Goal: Transaction & Acquisition: Purchase product/service

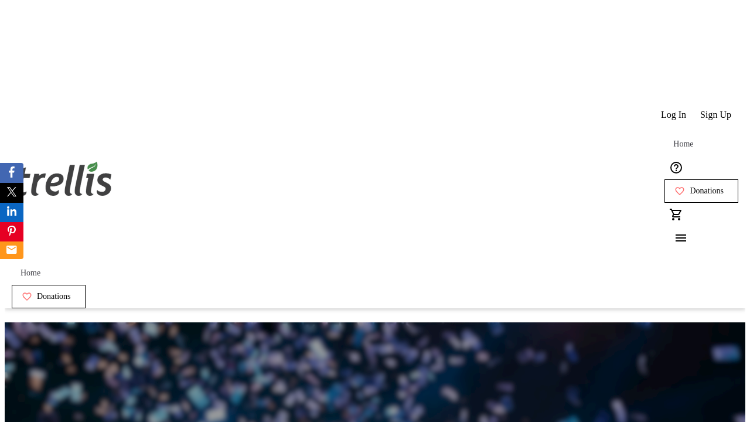
click at [690, 186] on span "Donations" at bounding box center [707, 190] width 34 height 9
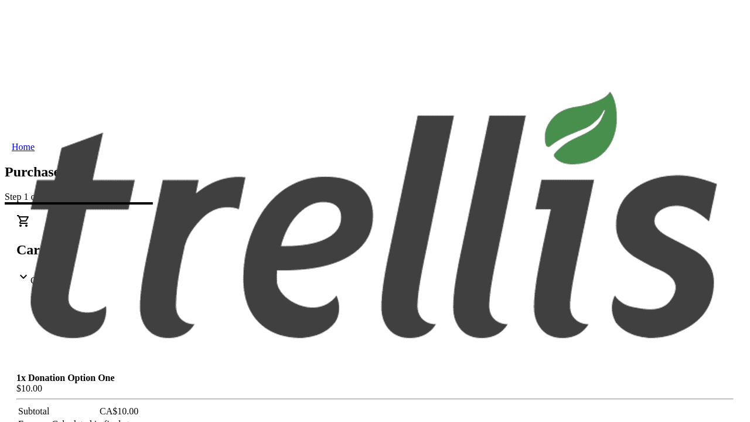
select select "BC"
select select "CA"
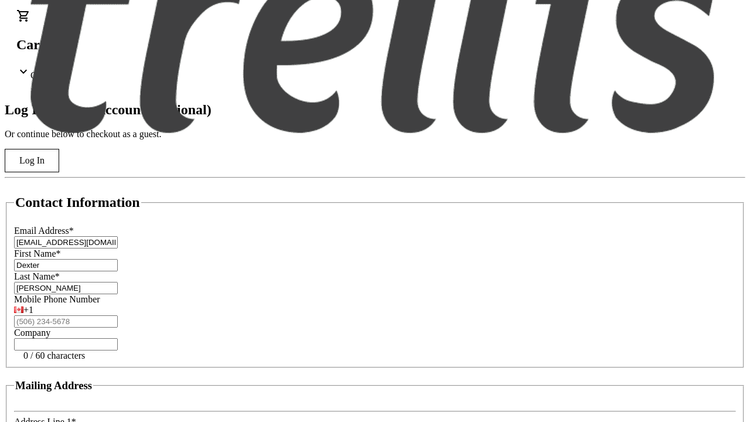
type input "V1Y 0C2"
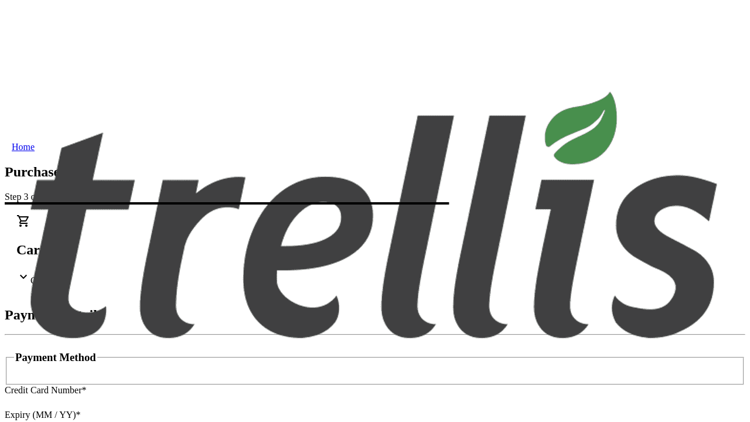
type input "V1Y 0C2"
